Goal: Task Accomplishment & Management: Manage account settings

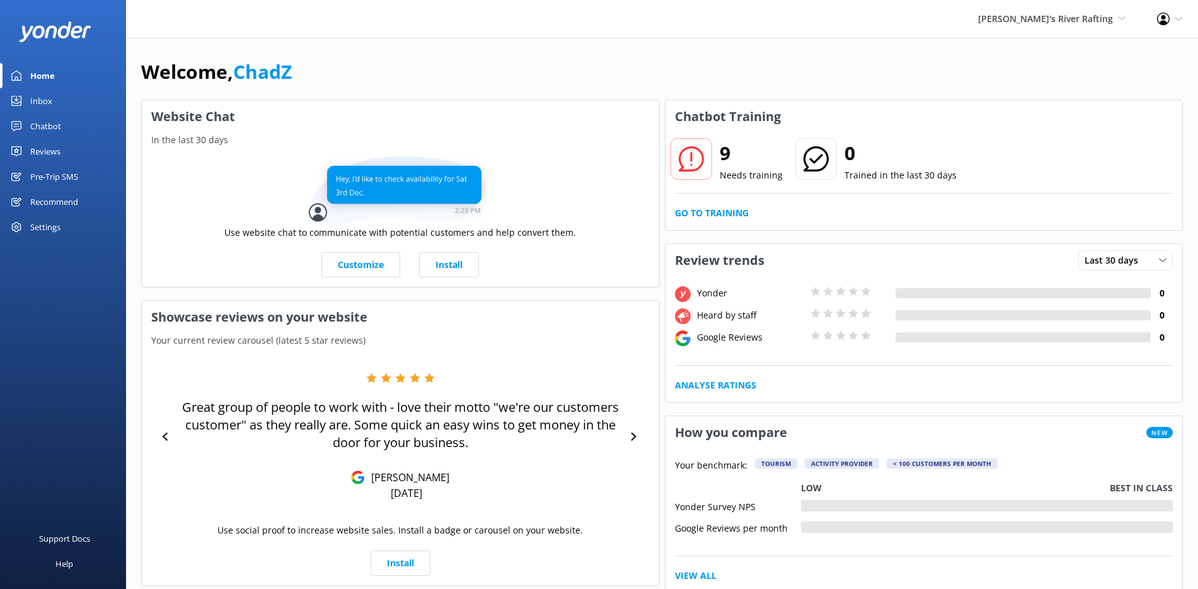
click at [56, 151] on div "Reviews" at bounding box center [45, 151] width 30 height 25
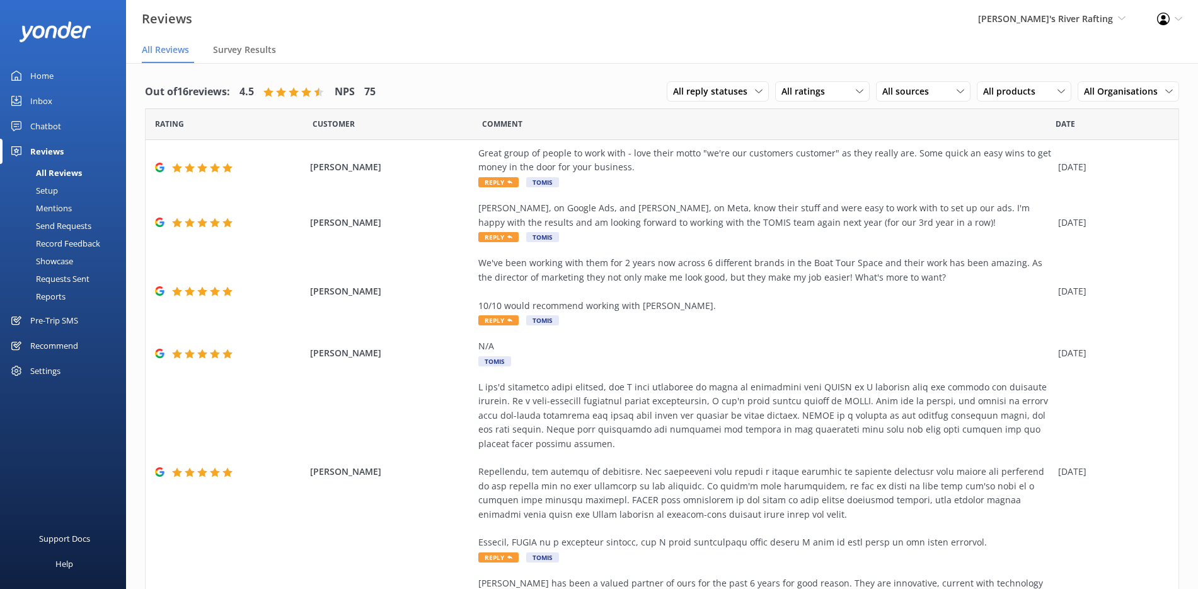
click at [56, 192] on div "Setup" at bounding box center [33, 190] width 50 height 18
click at [57, 366] on div "Settings" at bounding box center [45, 370] width 30 height 25
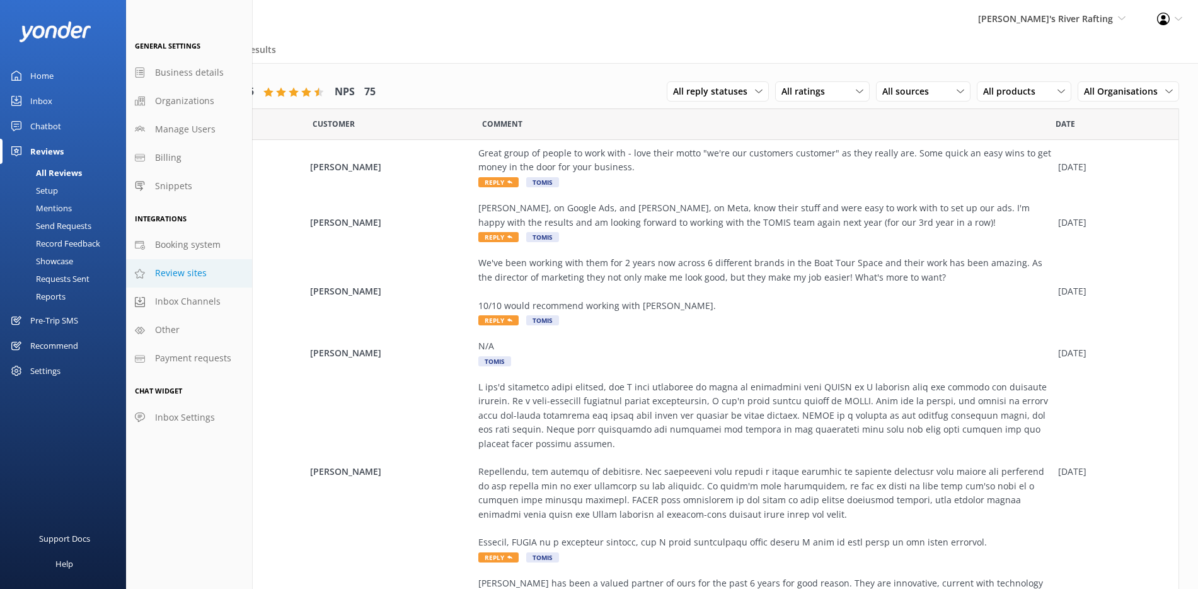
click at [195, 273] on span "Review sites" at bounding box center [181, 273] width 52 height 14
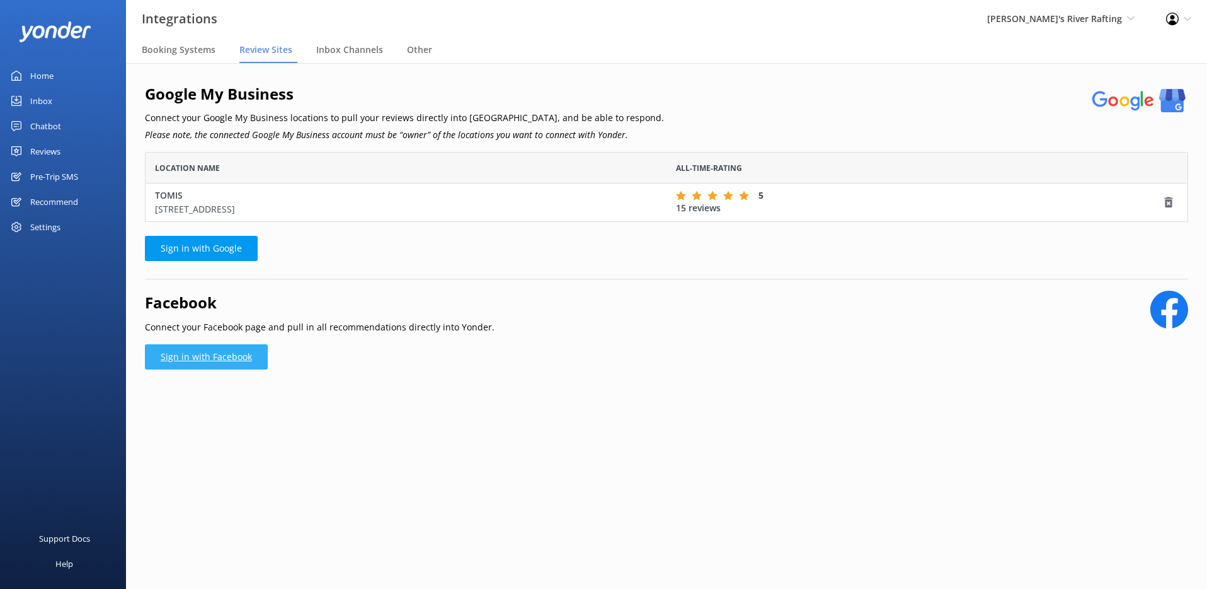
scroll to position [60, 1034]
click at [197, 273] on div "Google My Business Connect your Google My Business locations to pull your revie…" at bounding box center [666, 180] width 1043 height 197
click at [199, 355] on link "Sign in with Facebook" at bounding box center [206, 356] width 123 height 25
click at [236, 350] on link "Sign in with Facebook" at bounding box center [206, 356] width 123 height 25
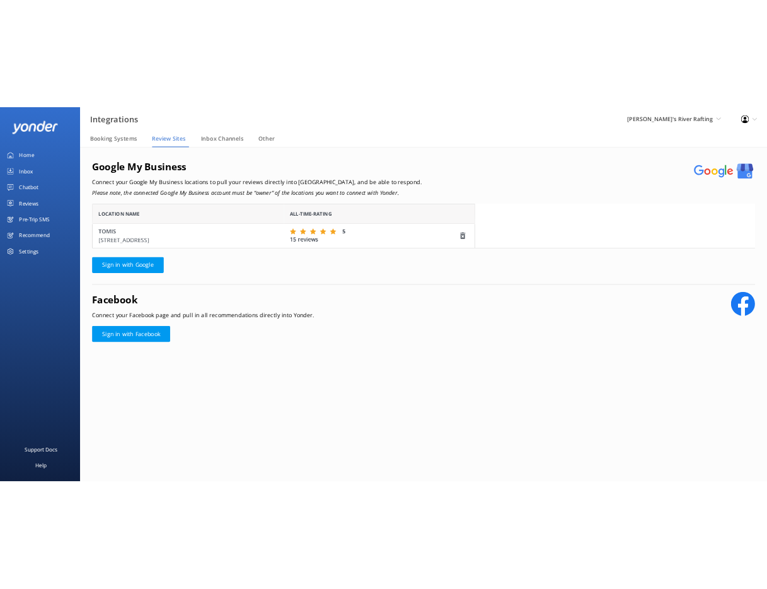
scroll to position [10, 10]
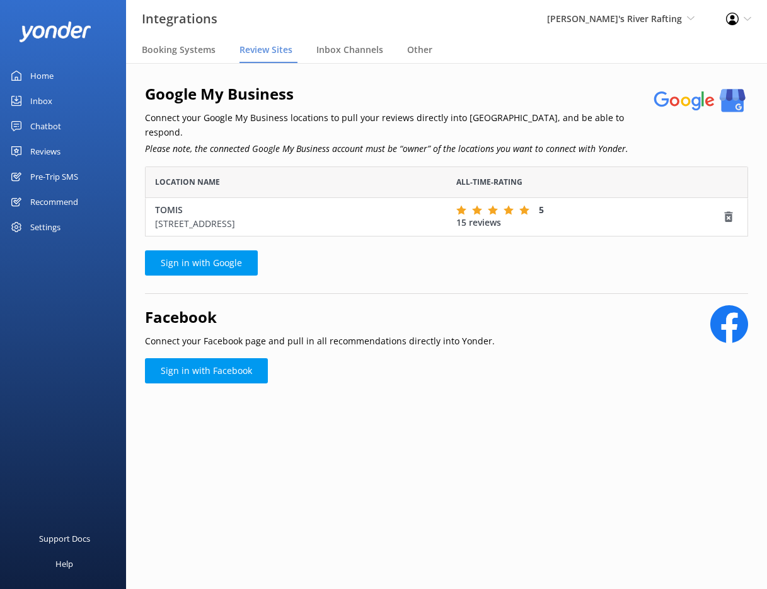
scroll to position [60, 594]
click at [242, 358] on link "Sign in with Facebook" at bounding box center [206, 370] width 123 height 25
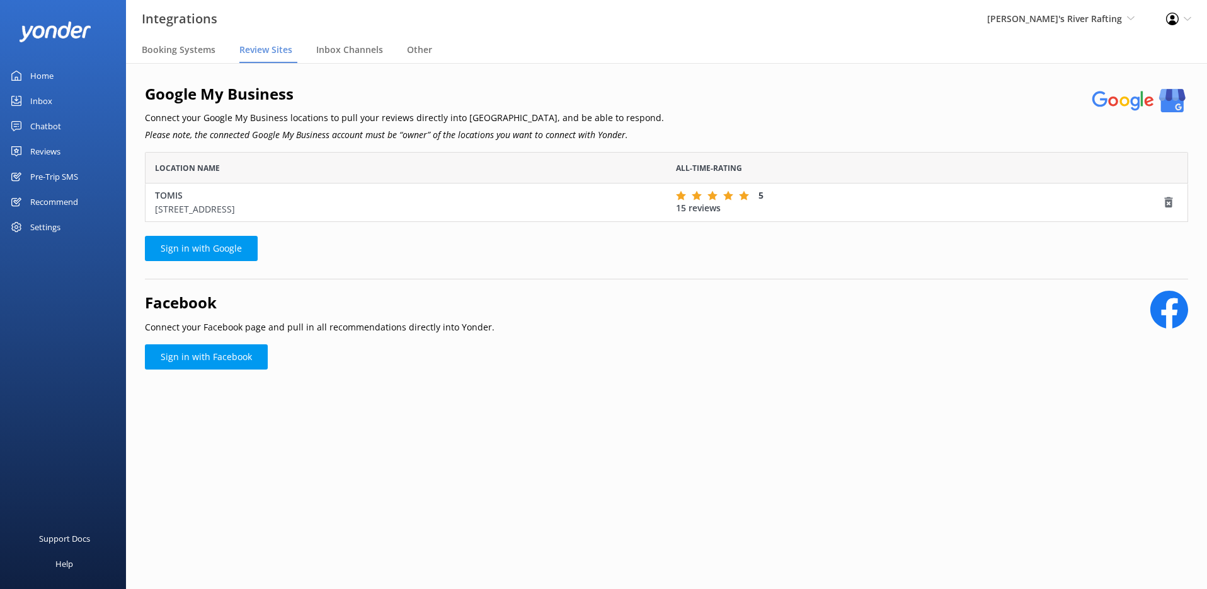
scroll to position [60, 1034]
click at [45, 122] on div "Chatbot" at bounding box center [45, 125] width 31 height 25
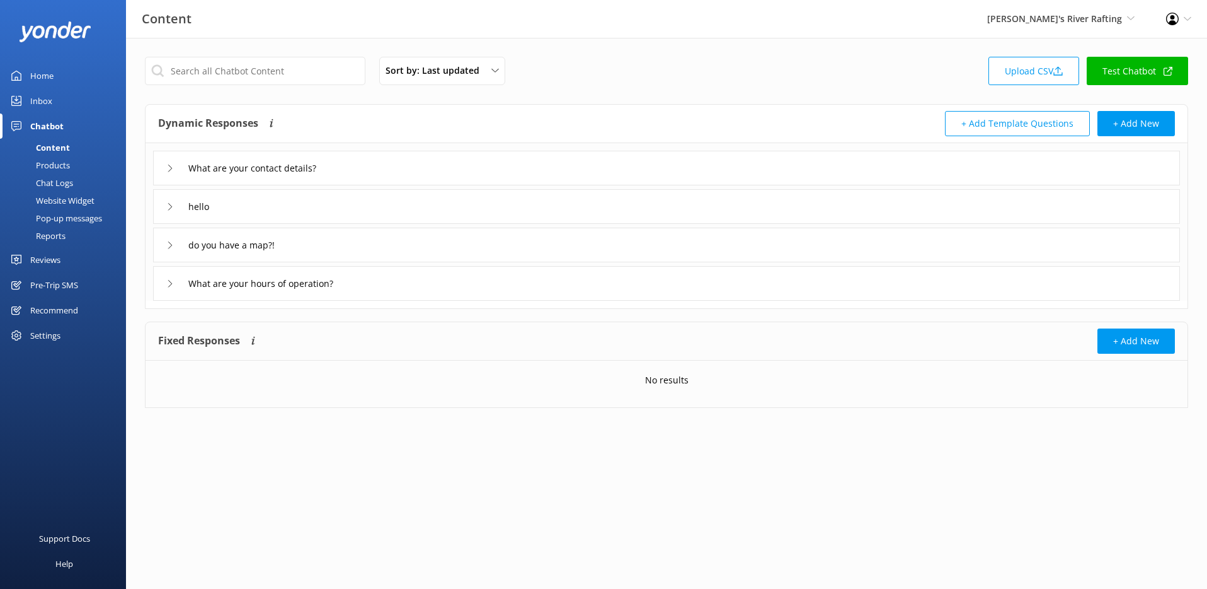
click at [62, 330] on div "Settings" at bounding box center [63, 335] width 126 height 25
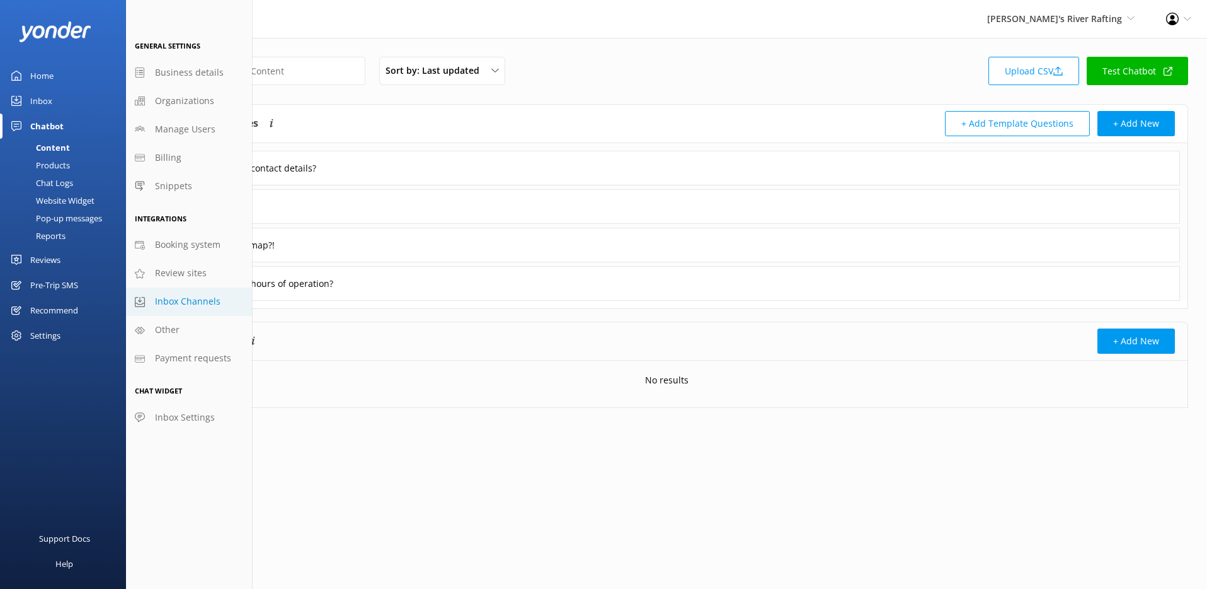
click at [173, 305] on span "Inbox Channels" at bounding box center [188, 301] width 66 height 14
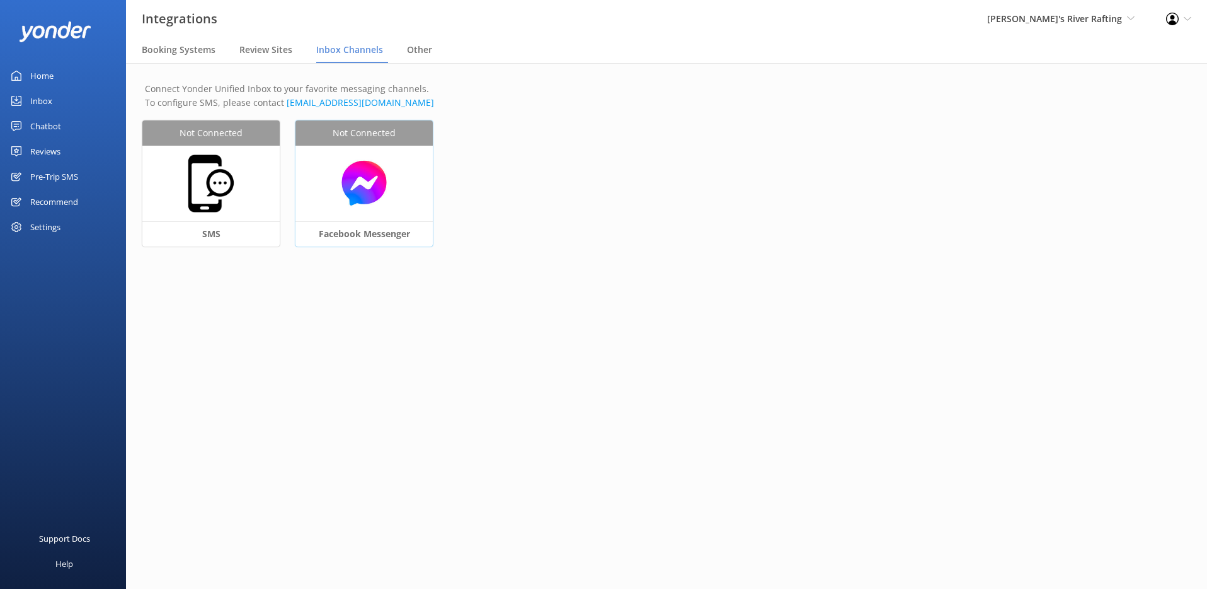
click at [359, 194] on img at bounding box center [364, 183] width 125 height 49
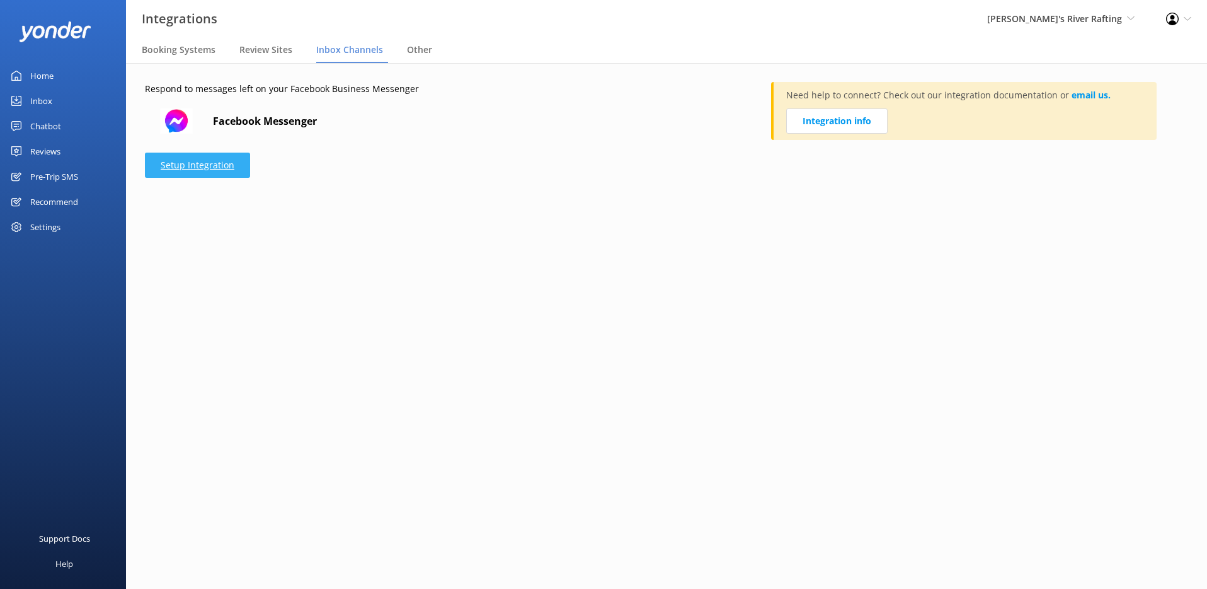
click at [226, 171] on link "Setup Integration" at bounding box center [197, 164] width 105 height 25
